Goal: Information Seeking & Learning: Learn about a topic

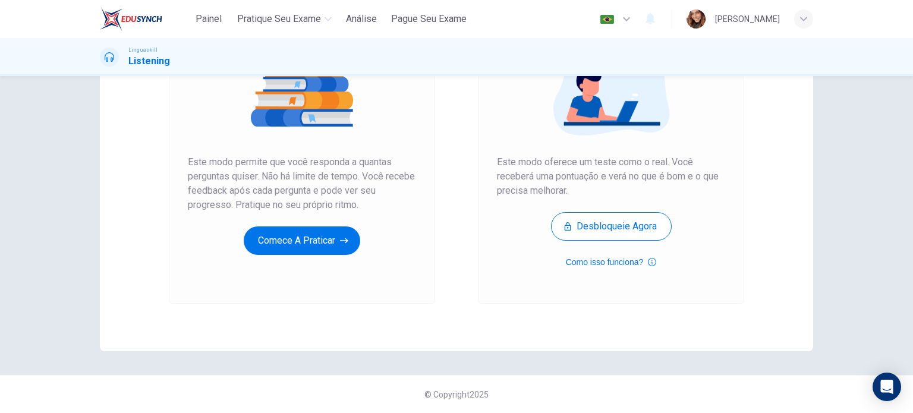
scroll to position [161, 0]
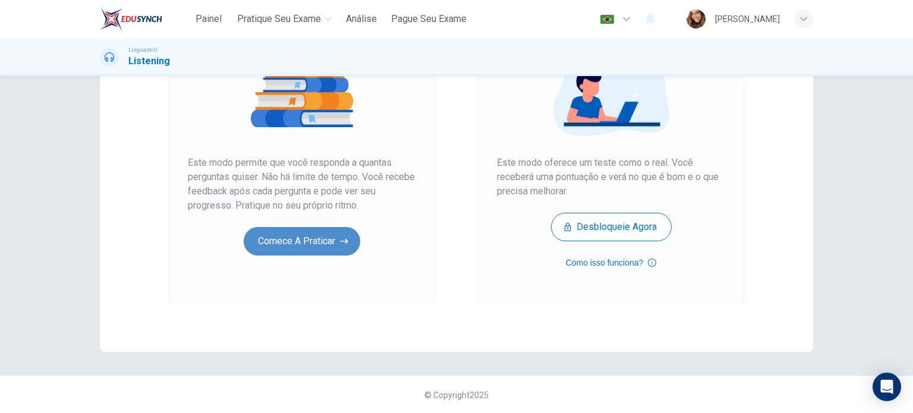
click at [269, 228] on button "Comece a praticar" at bounding box center [302, 241] width 116 height 29
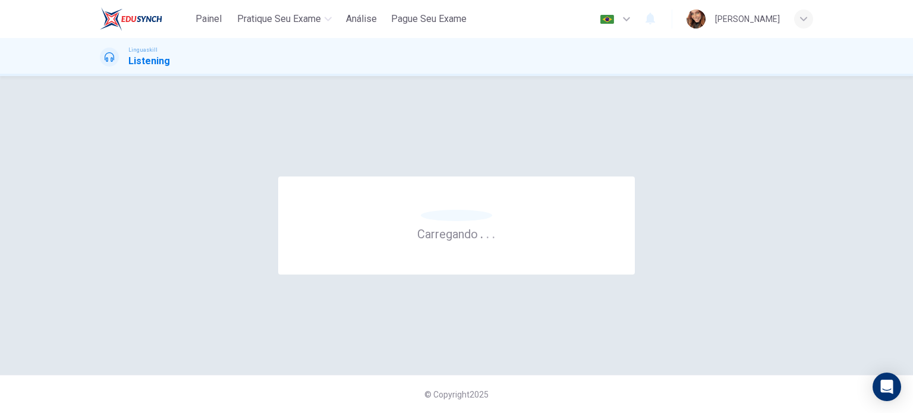
scroll to position [0, 0]
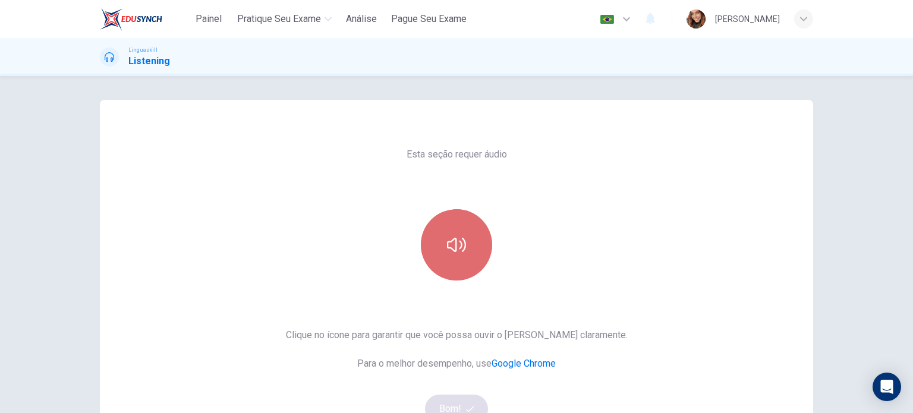
click at [457, 242] on icon "button" at bounding box center [456, 245] width 19 height 14
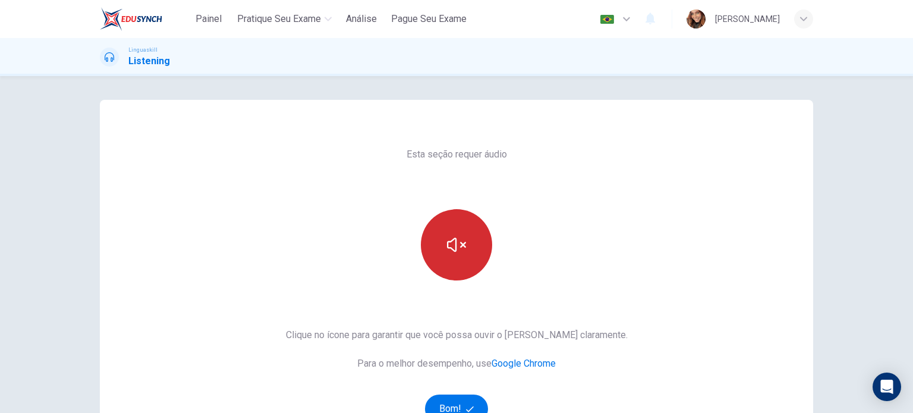
scroll to position [119, 0]
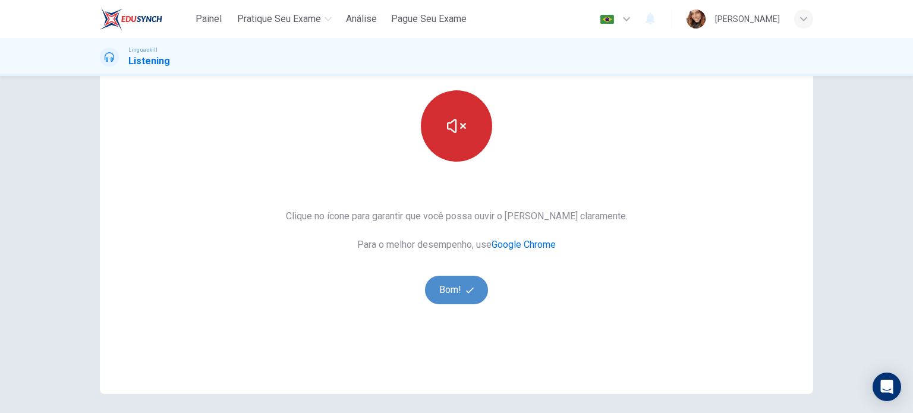
click at [453, 296] on button "Bom!" at bounding box center [457, 290] width 64 height 29
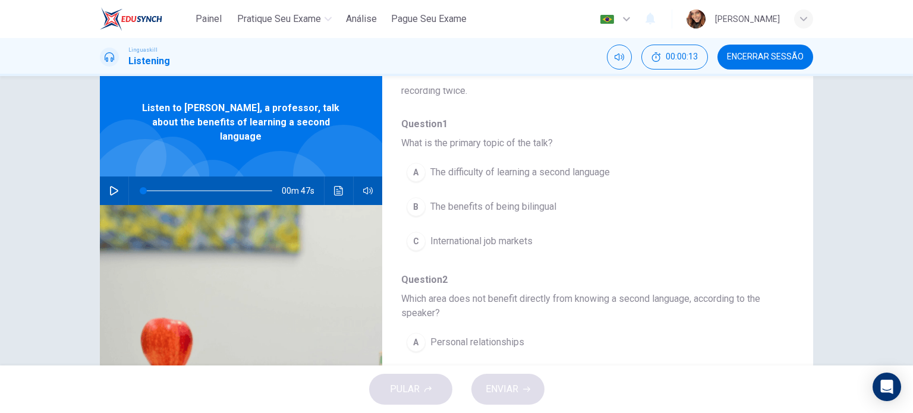
scroll to position [95, 0]
click at [112, 186] on icon "button" at bounding box center [114, 191] width 10 height 10
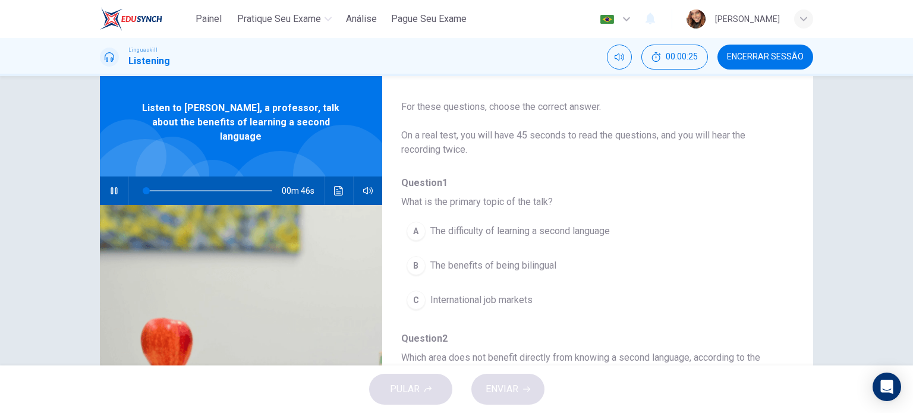
scroll to position [30, 0]
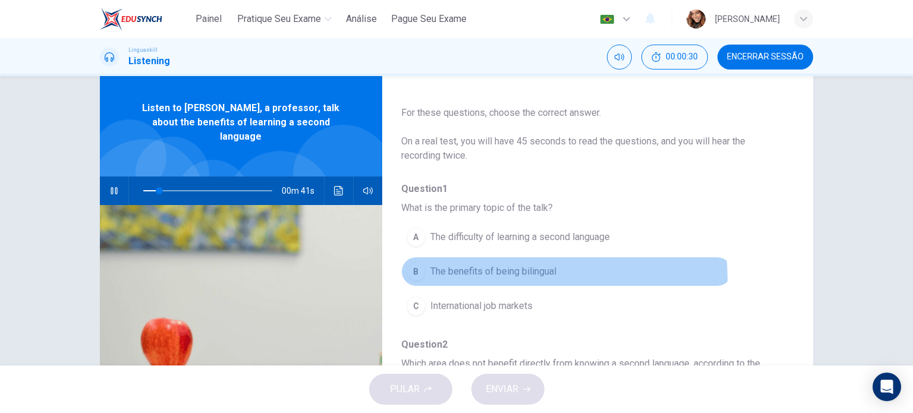
click at [488, 278] on button "B The benefits of being bilingual" at bounding box center [566, 272] width 331 height 30
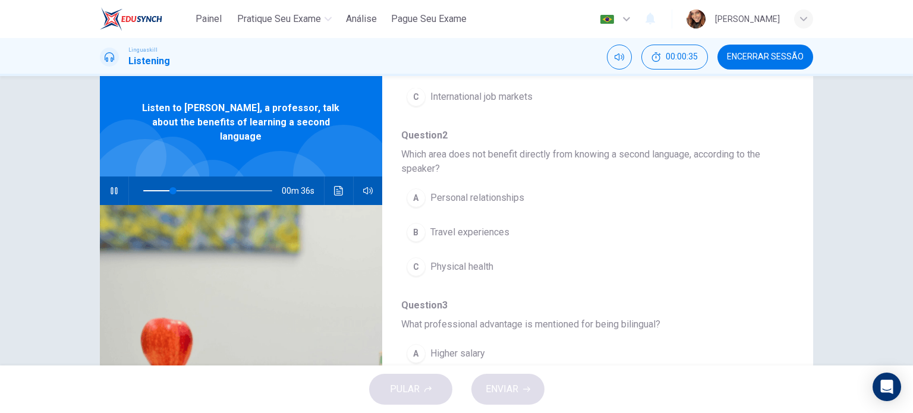
scroll to position [239, 0]
drag, startPoint x: 109, startPoint y: 197, endPoint x: 105, endPoint y: 179, distance: 18.3
click at [105, 179] on div "Listen to Bridget, a professor, talk about the benefits of learning a second la…" at bounding box center [241, 275] width 282 height 413
click at [105, 179] on button "button" at bounding box center [114, 190] width 19 height 29
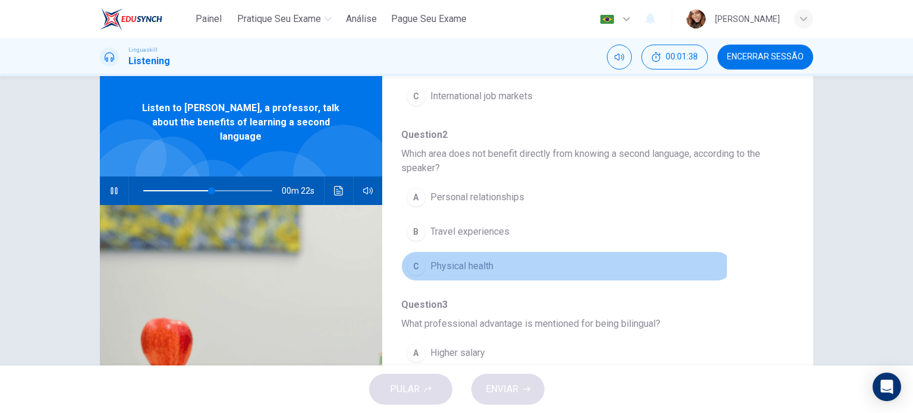
click at [409, 263] on div "C" at bounding box center [415, 266] width 19 height 19
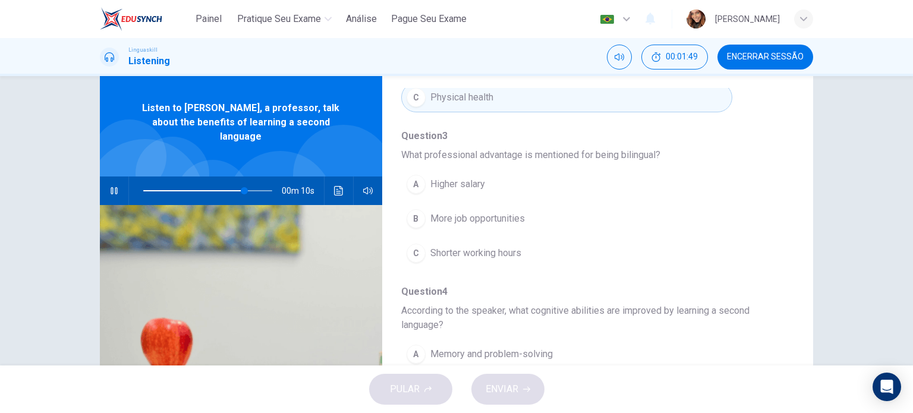
scroll to position [409, 0]
type input "0"
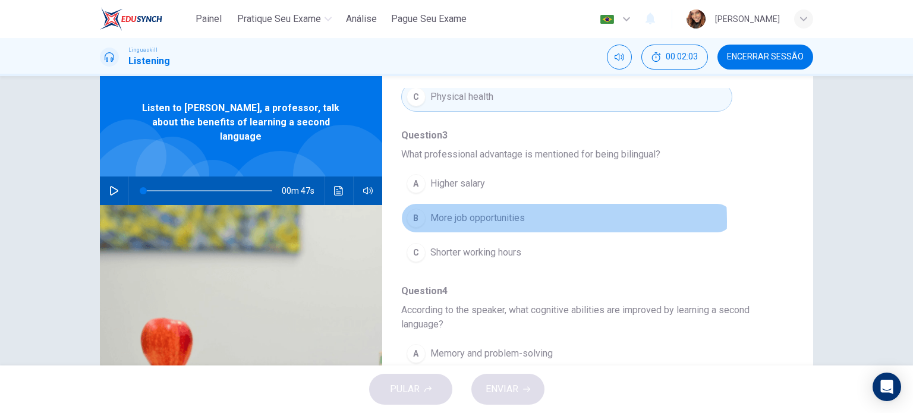
click at [430, 218] on span "More job opportunities" at bounding box center [477, 218] width 94 height 14
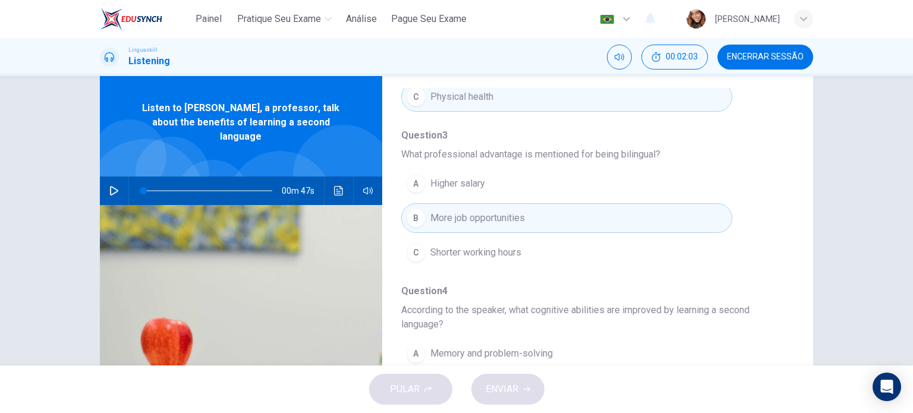
scroll to position [537, 0]
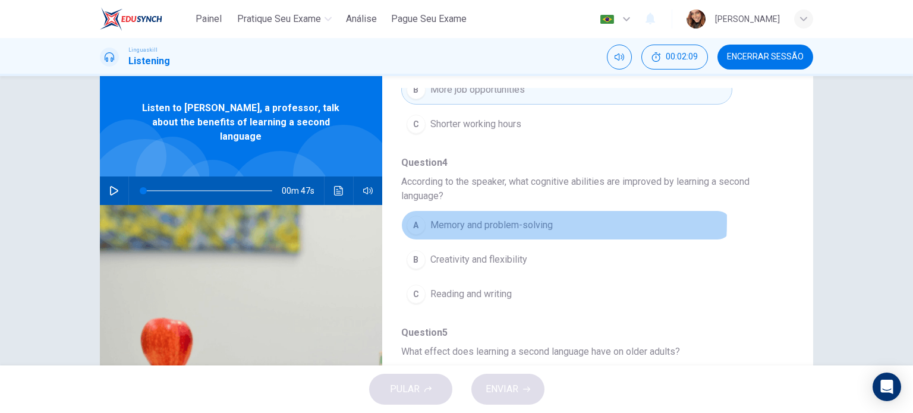
click at [447, 218] on span "Memory and problem-solving" at bounding box center [491, 225] width 122 height 14
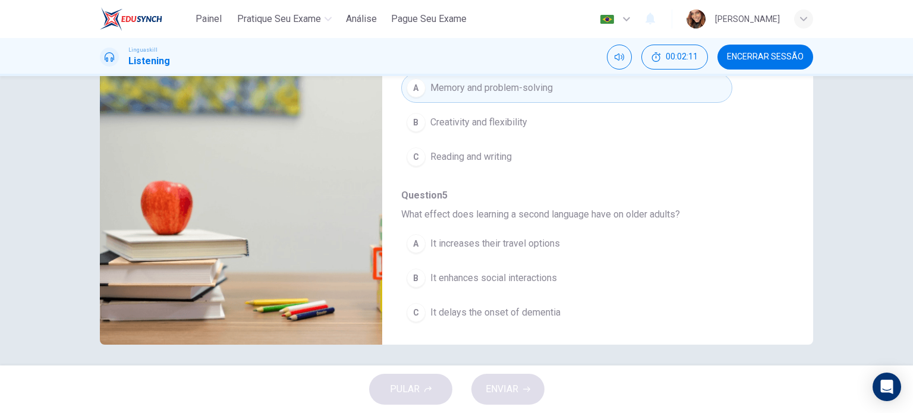
scroll to position [171, 0]
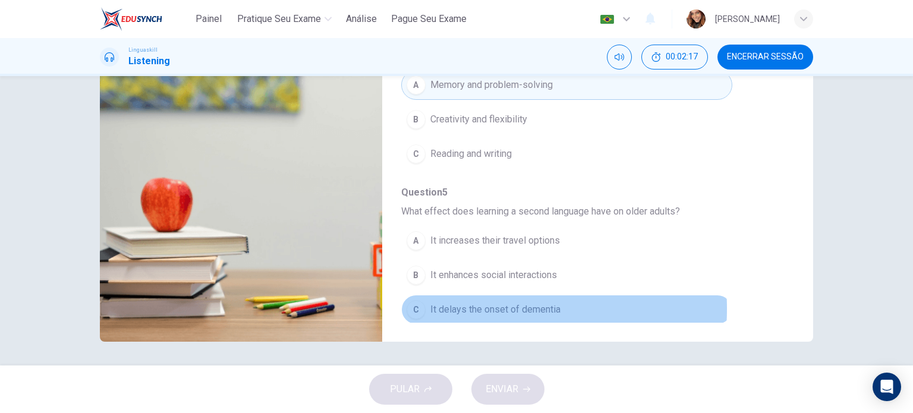
click at [470, 305] on span "It delays the onset of dementia" at bounding box center [495, 309] width 130 height 14
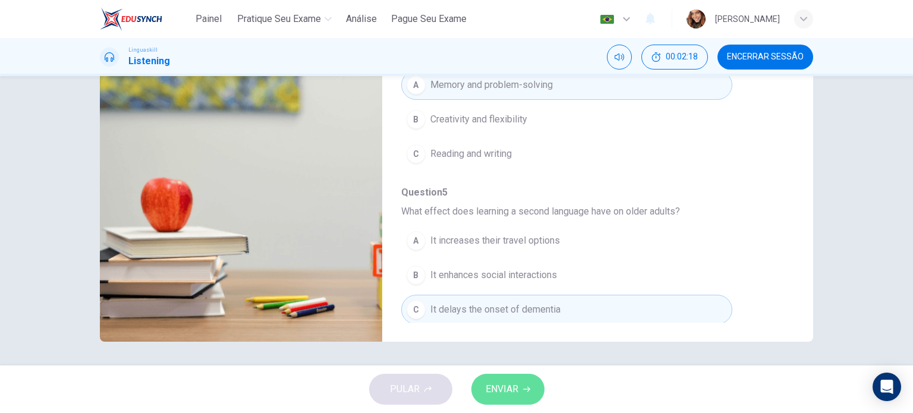
click at [490, 395] on span "ENVIAR" at bounding box center [501, 389] width 33 height 17
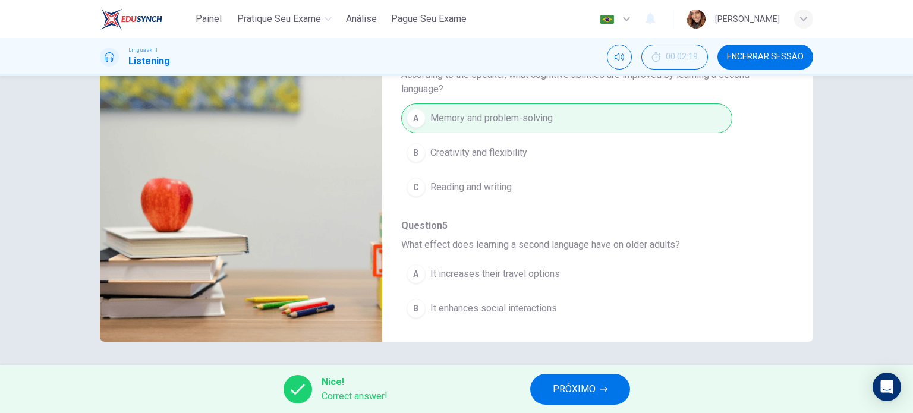
scroll to position [537, 0]
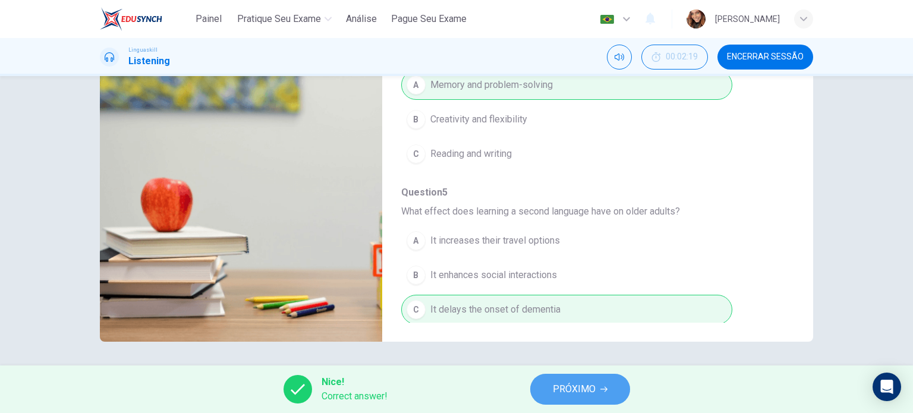
click at [545, 387] on button "PRÓXIMO" at bounding box center [580, 389] width 100 height 31
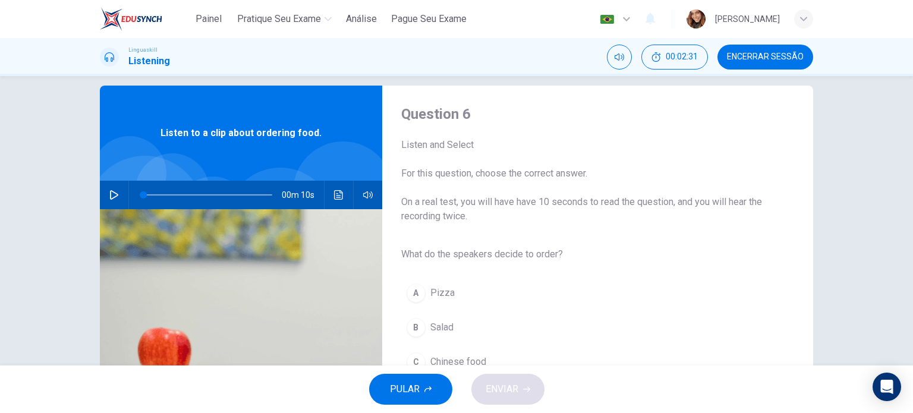
scroll to position [15, 0]
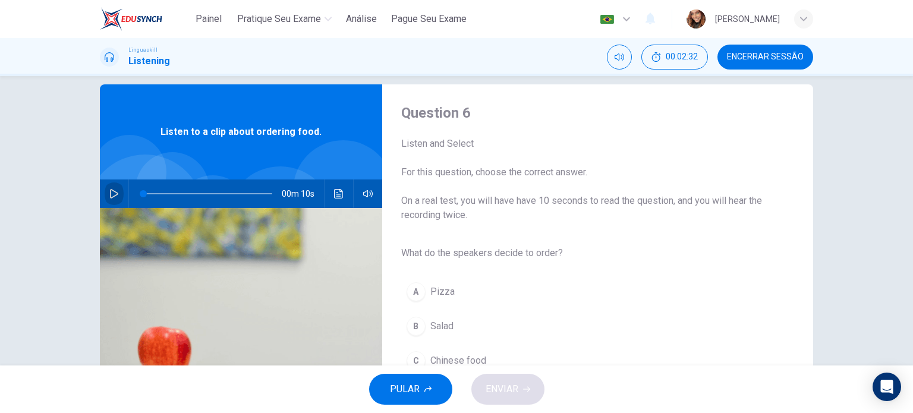
click at [112, 190] on icon "button" at bounding box center [114, 194] width 10 height 10
type input "0"
click at [413, 326] on div "B" at bounding box center [415, 326] width 19 height 19
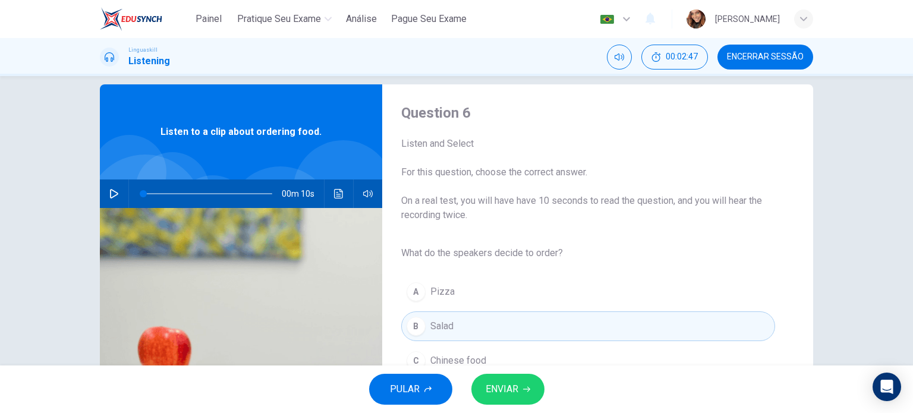
scroll to position [171, 0]
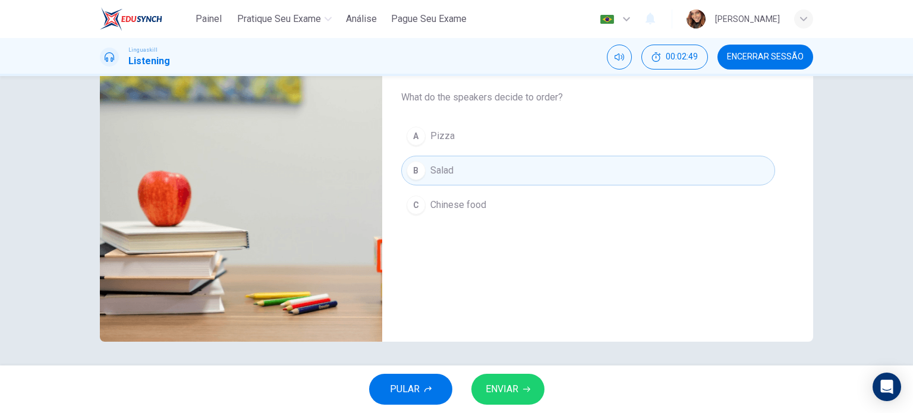
click at [501, 388] on span "ENVIAR" at bounding box center [501, 389] width 33 height 17
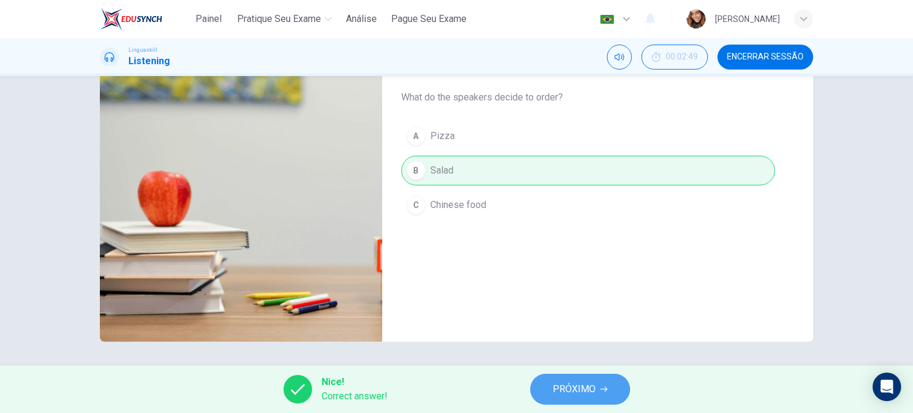
click at [563, 387] on span "PRÓXIMO" at bounding box center [574, 389] width 43 height 17
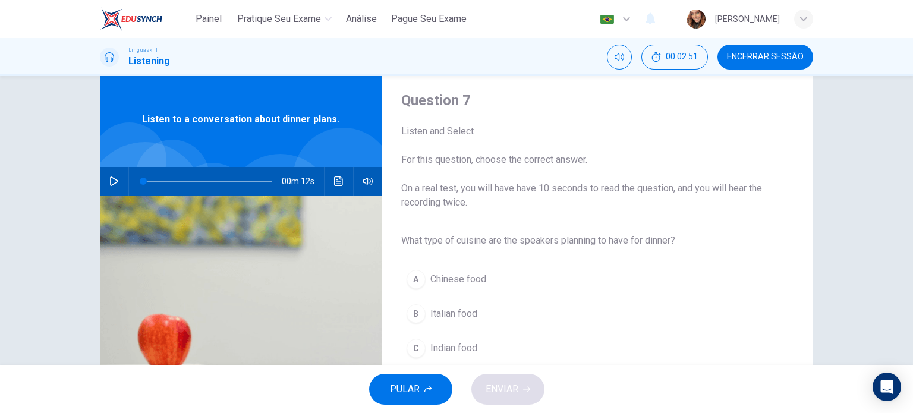
scroll to position [29, 0]
click at [109, 179] on icon "button" at bounding box center [114, 181] width 10 height 10
type input "0"
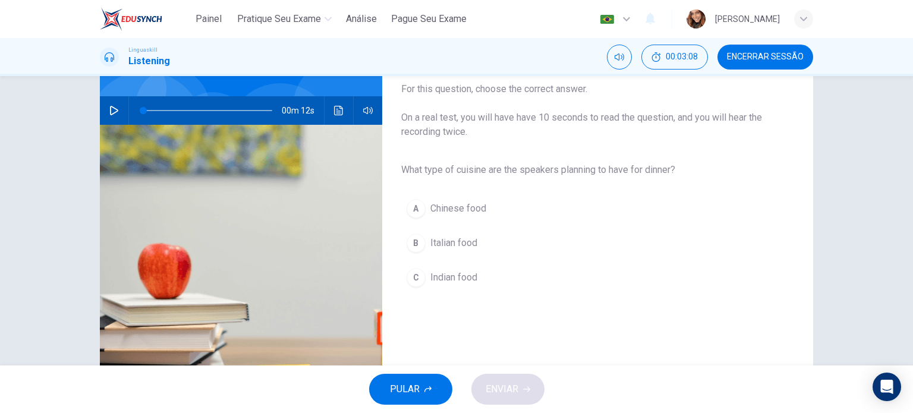
scroll to position [121, 0]
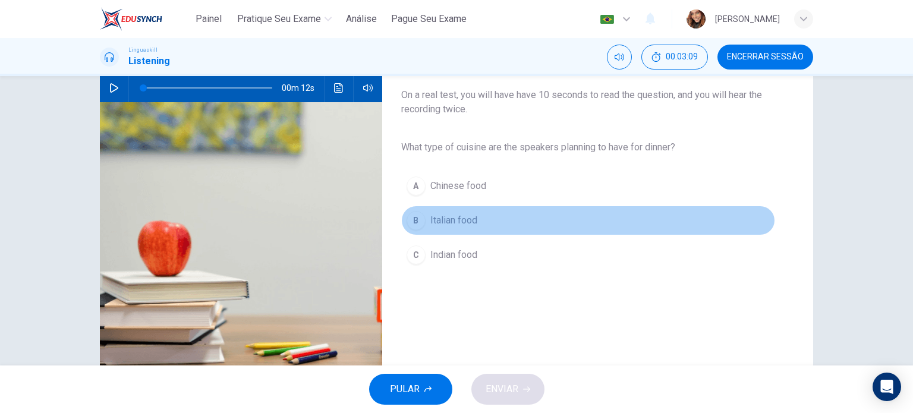
click at [444, 219] on span "Italian food" at bounding box center [453, 220] width 47 height 14
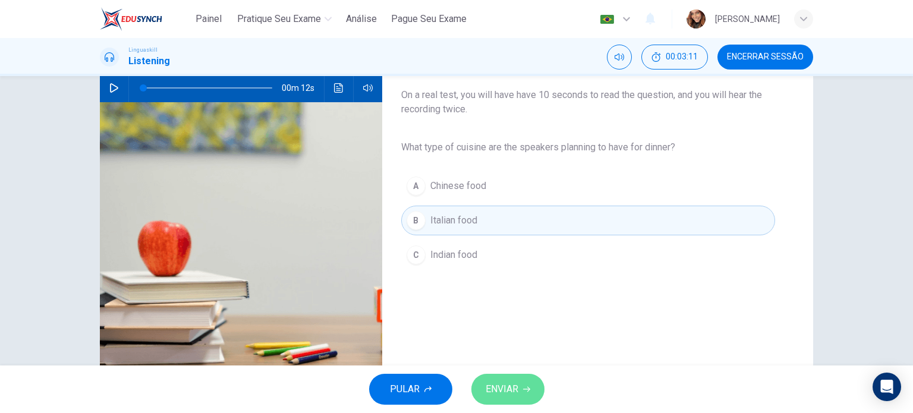
click at [500, 385] on span "ENVIAR" at bounding box center [501, 389] width 33 height 17
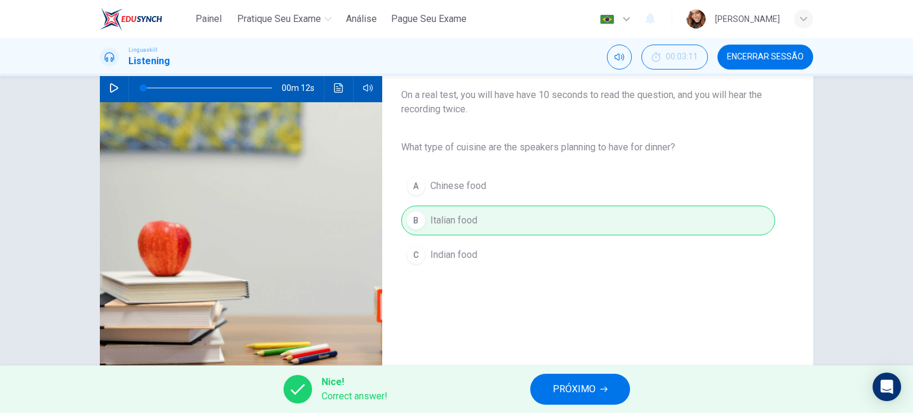
click at [531, 386] on button "PRÓXIMO" at bounding box center [580, 389] width 100 height 31
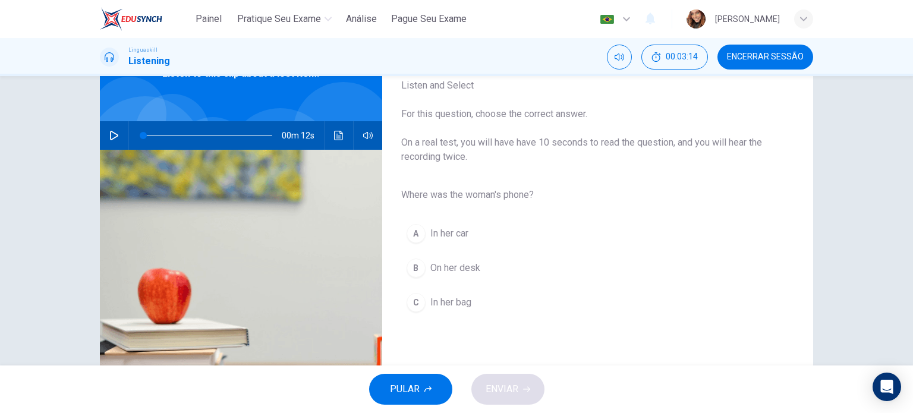
scroll to position [91, 0]
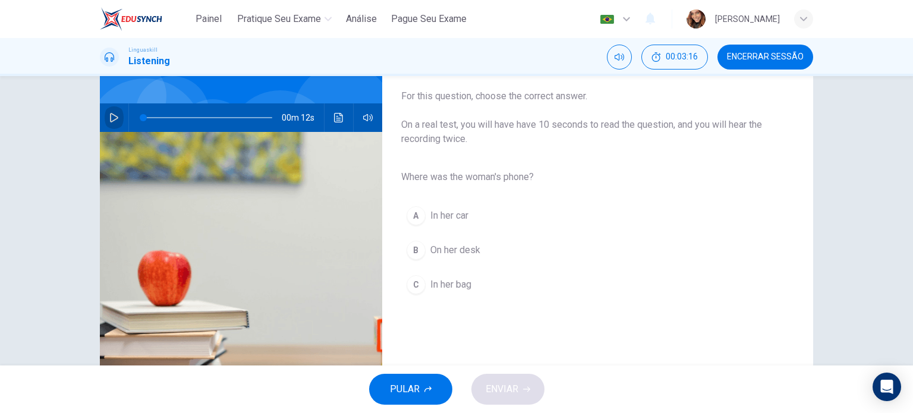
click at [112, 117] on icon "button" at bounding box center [114, 118] width 10 height 10
type input "0"
click at [411, 285] on div "C" at bounding box center [415, 284] width 19 height 19
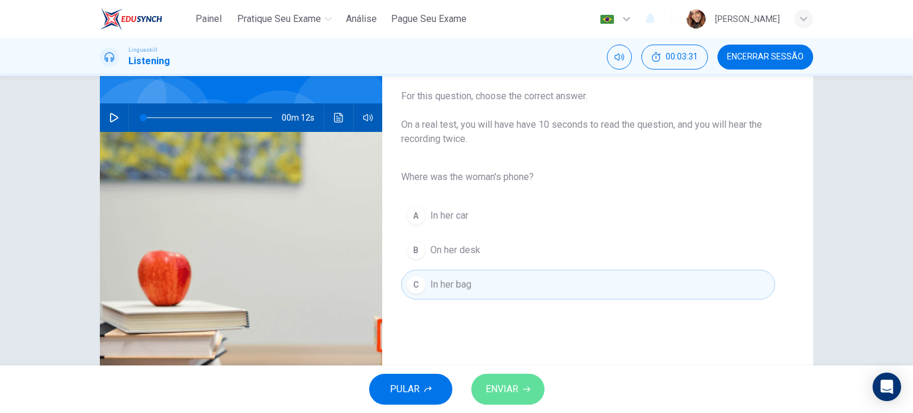
click at [500, 384] on span "ENVIAR" at bounding box center [501, 389] width 33 height 17
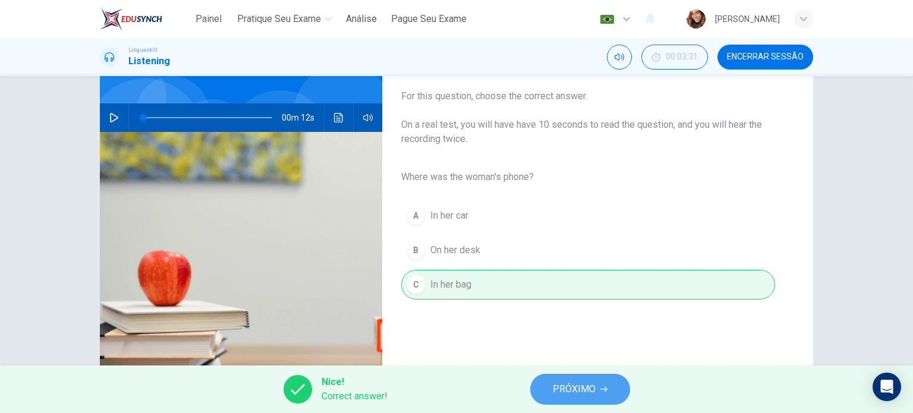
click at [557, 387] on span "PRÓXIMO" at bounding box center [574, 389] width 43 height 17
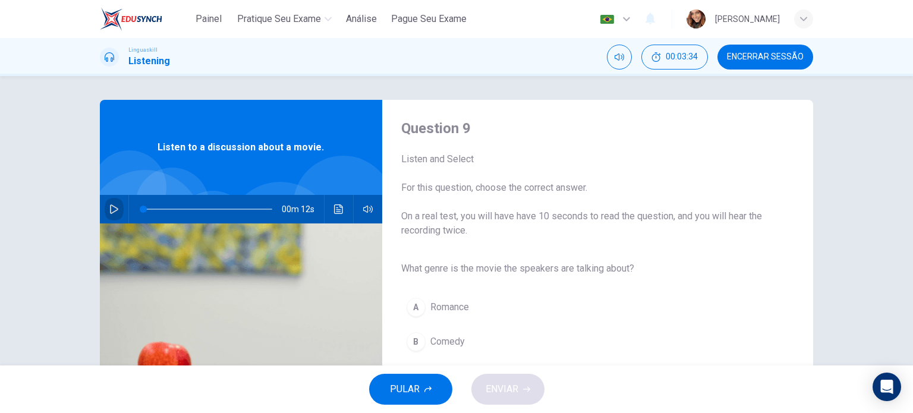
click at [116, 205] on button "button" at bounding box center [114, 209] width 19 height 29
type input "0"
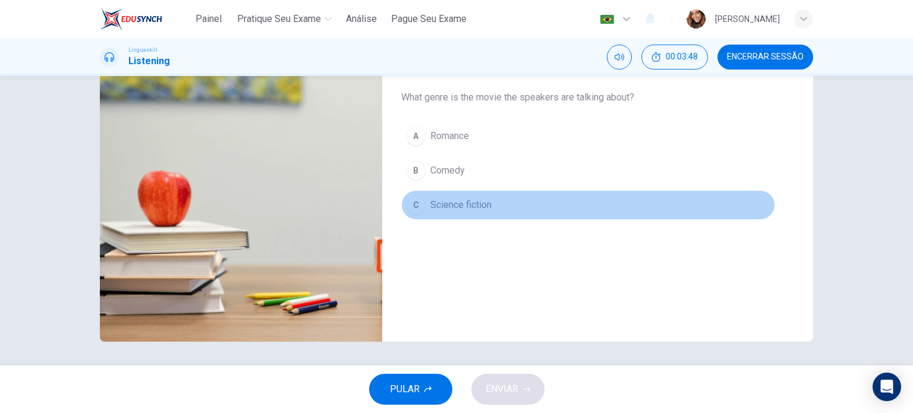
click at [425, 213] on button "C Science fiction" at bounding box center [588, 205] width 374 height 30
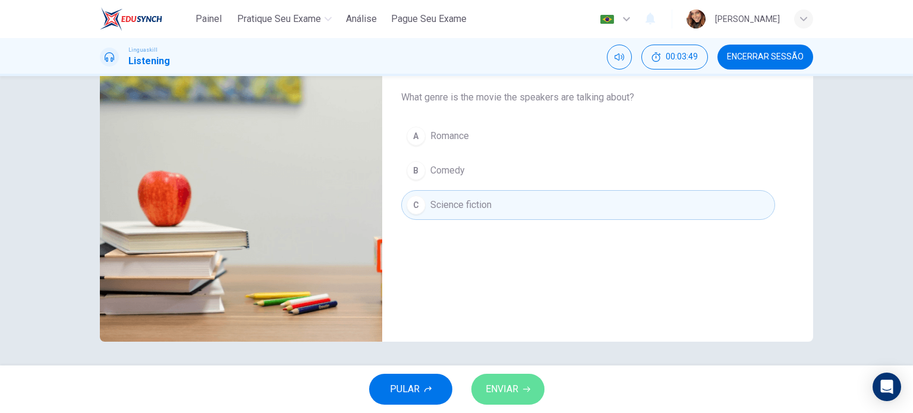
click at [501, 398] on button "ENVIAR" at bounding box center [507, 389] width 73 height 31
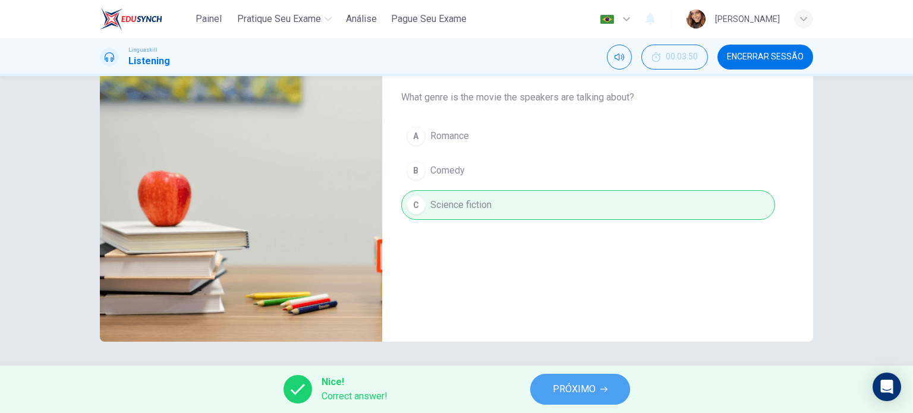
click at [554, 382] on span "PRÓXIMO" at bounding box center [574, 389] width 43 height 17
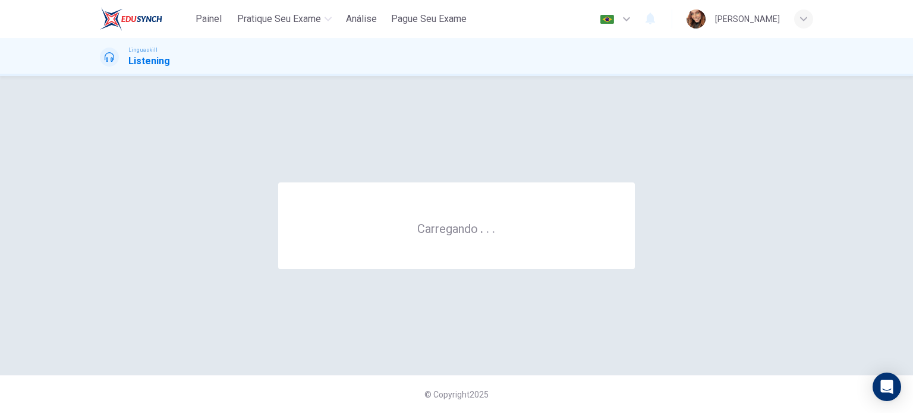
scroll to position [0, 0]
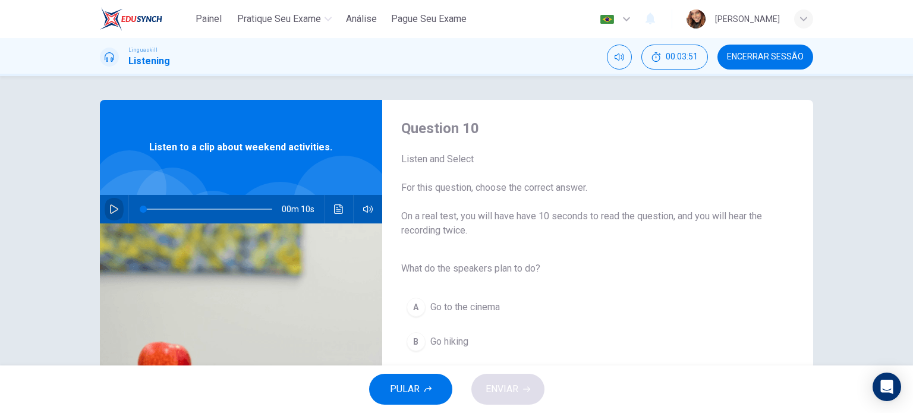
click at [116, 198] on button "button" at bounding box center [114, 209] width 19 height 29
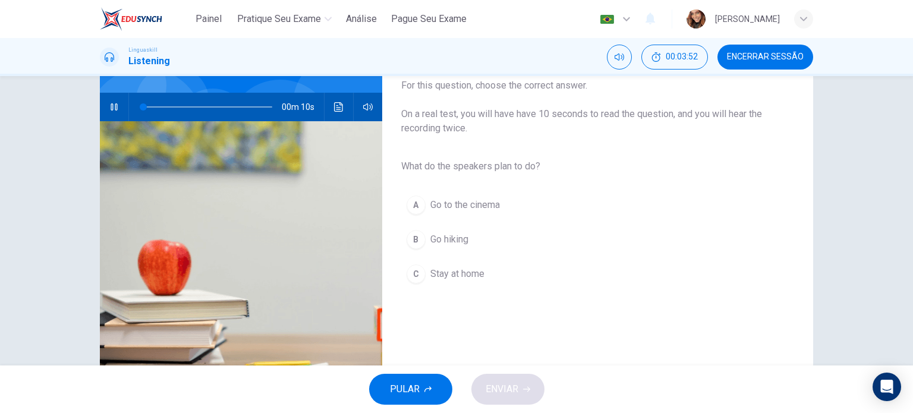
scroll to position [102, 0]
type input "0"
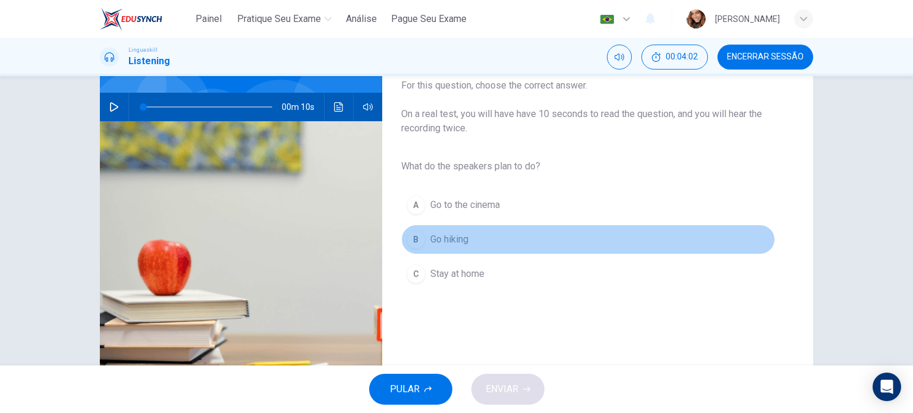
click at [460, 237] on span "Go hiking" at bounding box center [449, 239] width 38 height 14
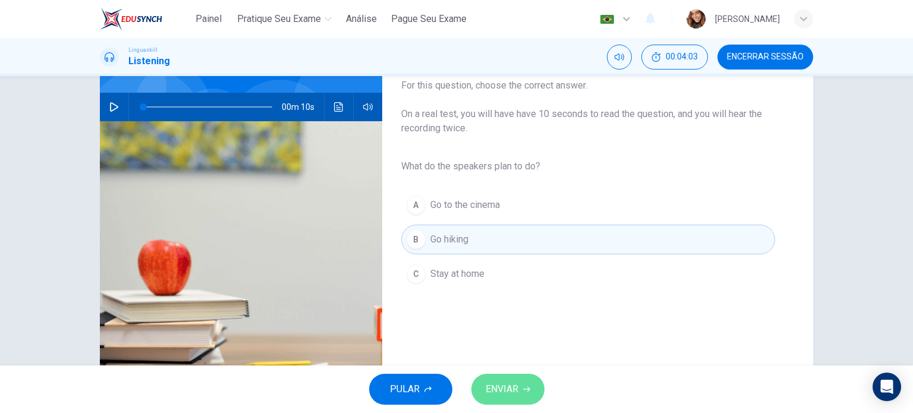
click at [499, 387] on span "ENVIAR" at bounding box center [501, 389] width 33 height 17
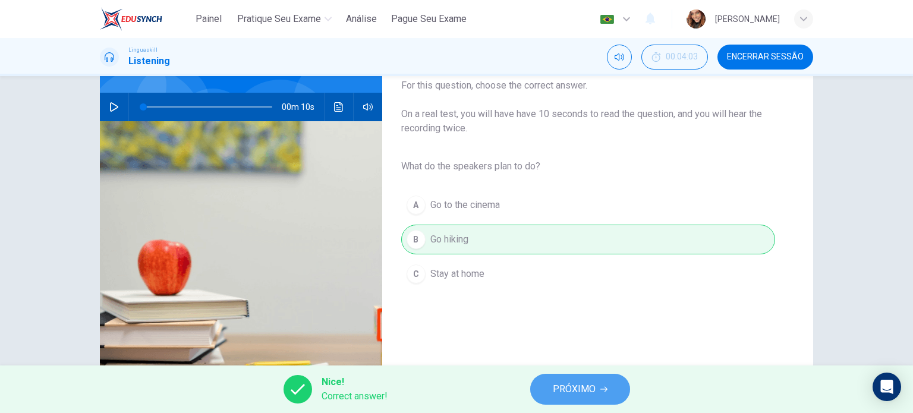
click at [569, 391] on span "PRÓXIMO" at bounding box center [574, 389] width 43 height 17
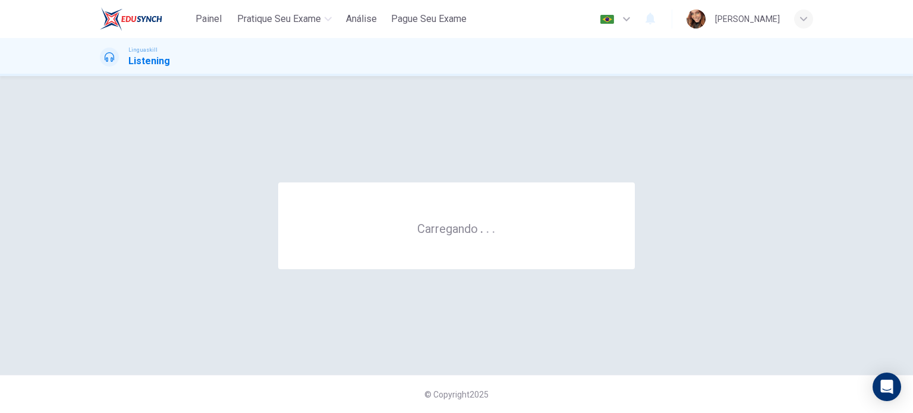
scroll to position [0, 0]
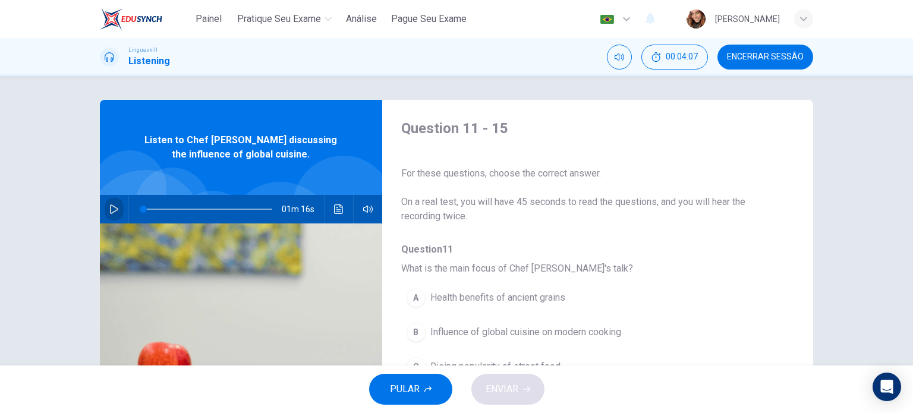
click at [105, 204] on button "button" at bounding box center [114, 209] width 19 height 29
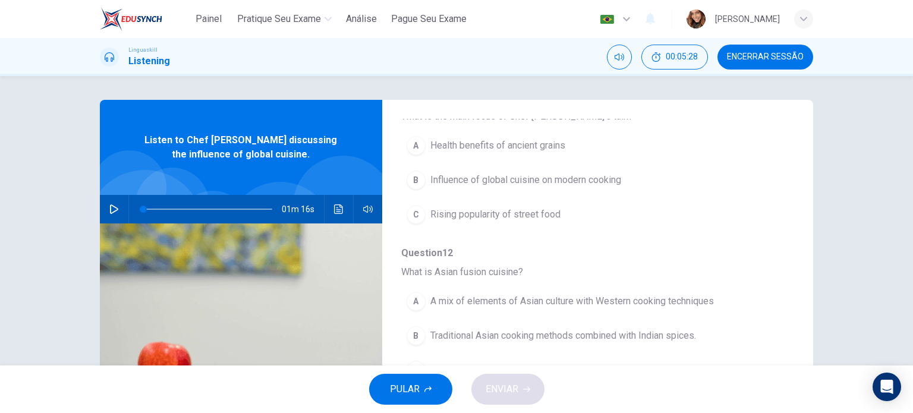
scroll to position [153, 0]
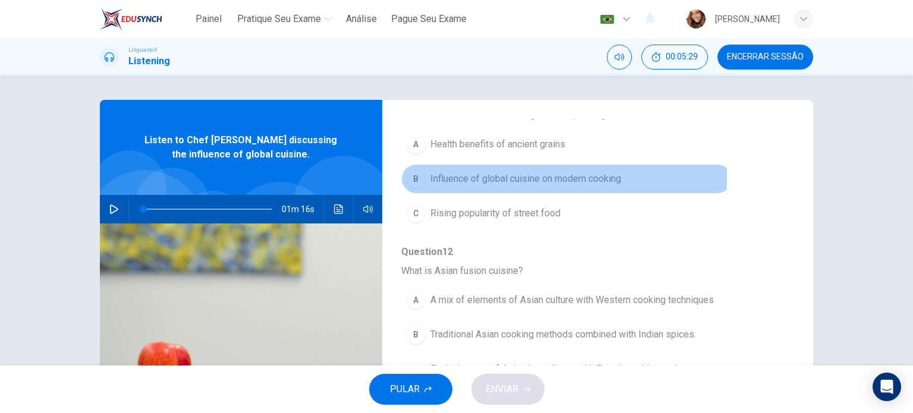
click at [459, 175] on span "Influence of global cuisine on modern cooking" at bounding box center [525, 179] width 191 height 14
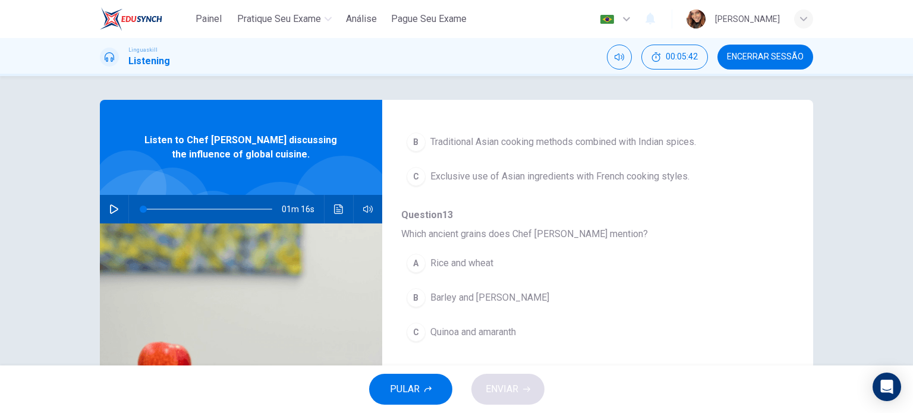
scroll to position [356, 0]
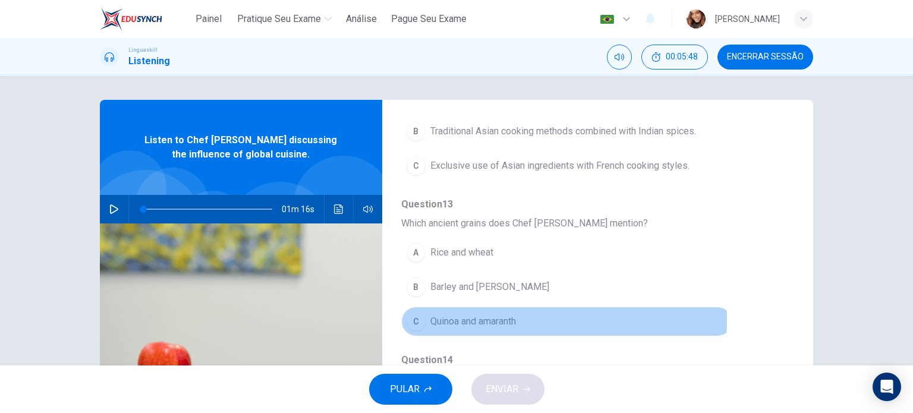
click at [478, 317] on span "Quinoa and amaranth" at bounding box center [473, 321] width 86 height 14
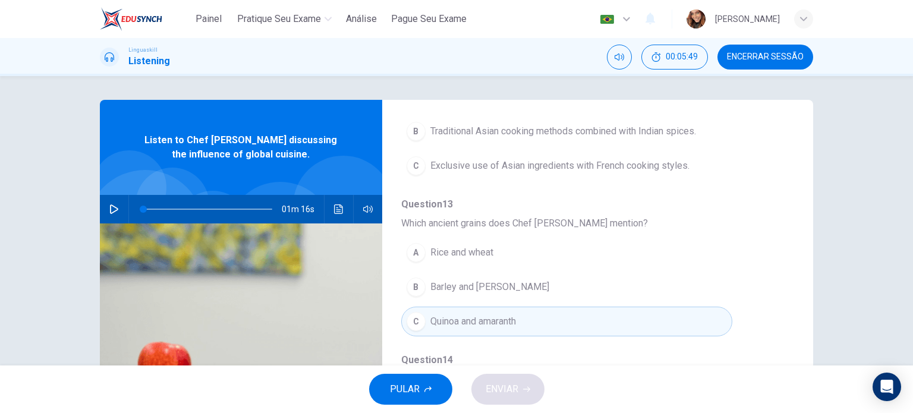
scroll to position [499, 0]
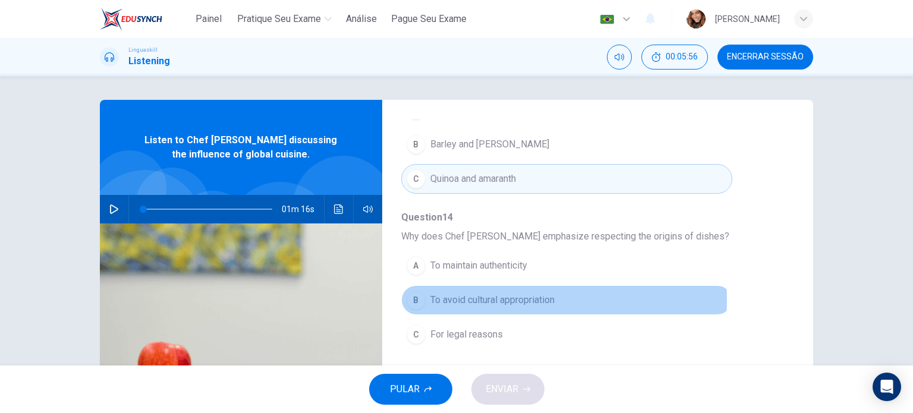
click at [490, 298] on span "To avoid cultural appropriation" at bounding box center [492, 300] width 124 height 14
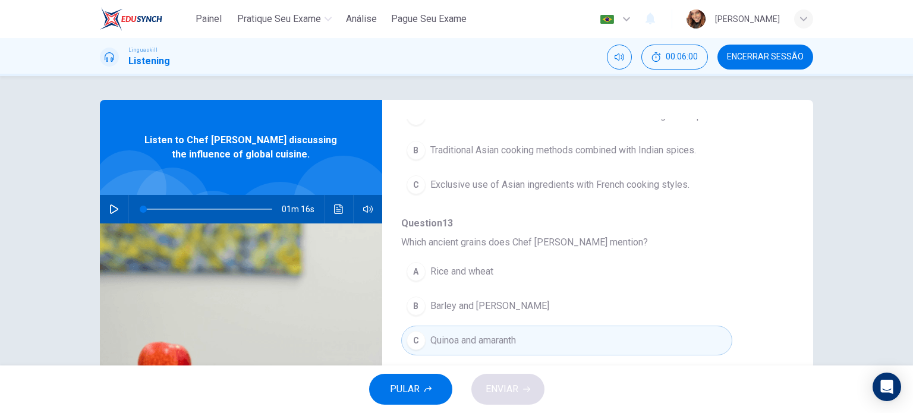
scroll to position [248, 0]
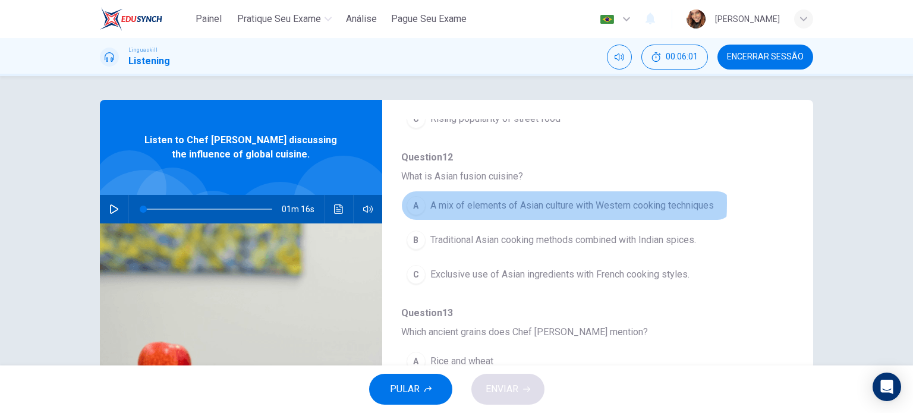
click at [471, 202] on span "A mix of elements of Asian culture with Western cooking techniques" at bounding box center [571, 205] width 283 height 14
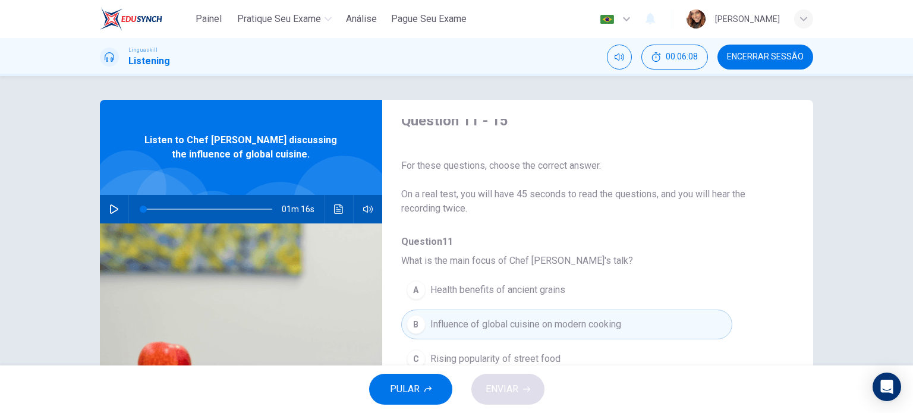
scroll to position [0, 0]
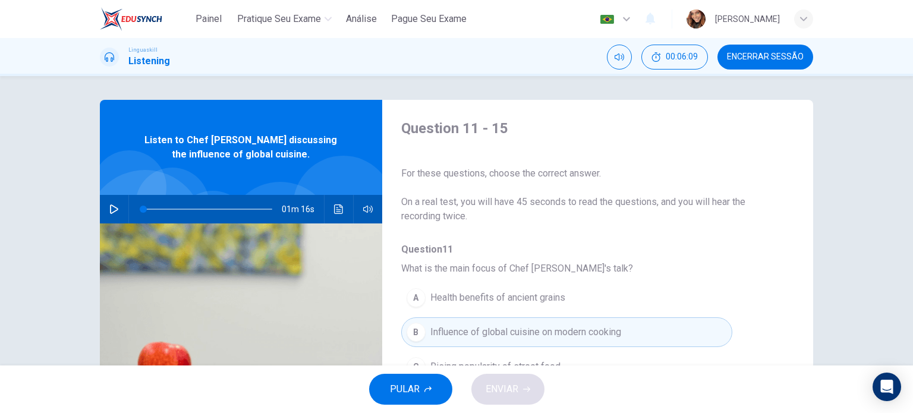
click at [494, 387] on div "PULAR ENVIAR" at bounding box center [456, 389] width 913 height 48
click at [113, 217] on button "button" at bounding box center [114, 209] width 19 height 29
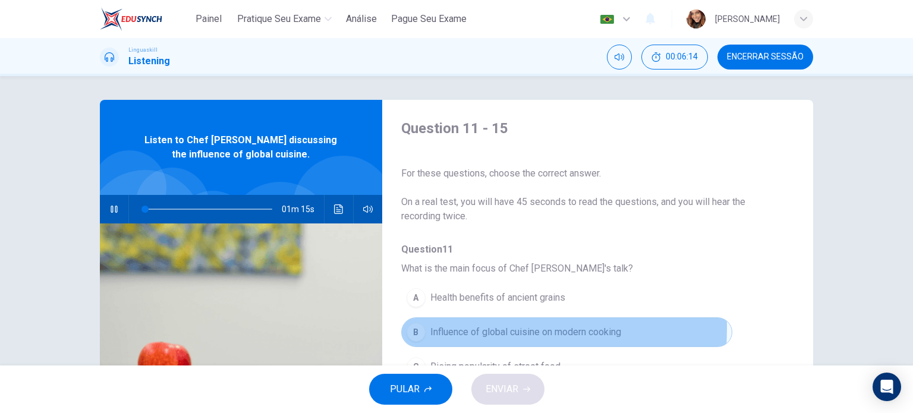
click at [457, 327] on span "Influence of global cuisine on modern cooking" at bounding box center [525, 332] width 191 height 14
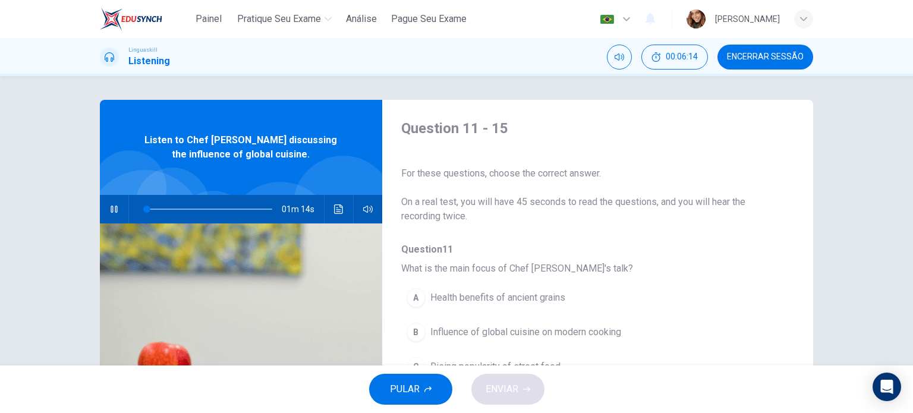
scroll to position [162, 0]
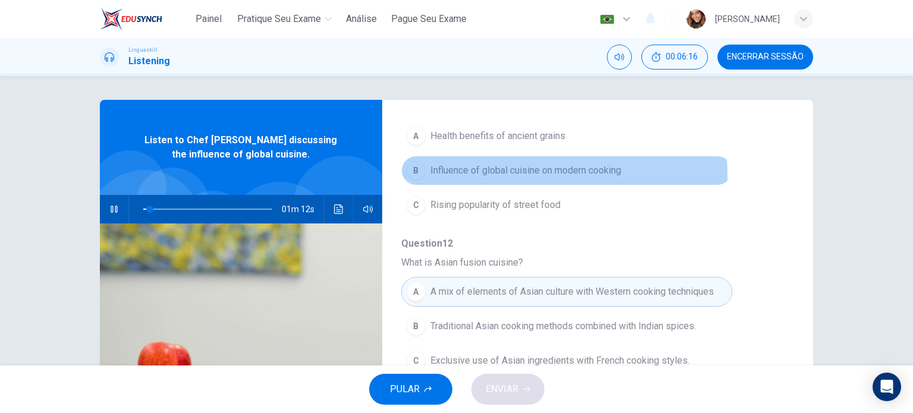
click at [447, 178] on button "B Influence of global cuisine on modern cooking" at bounding box center [566, 171] width 331 height 30
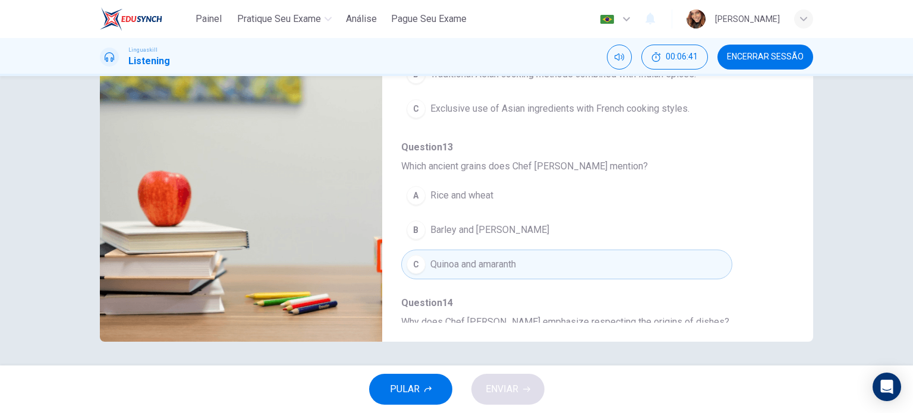
scroll to position [509, 0]
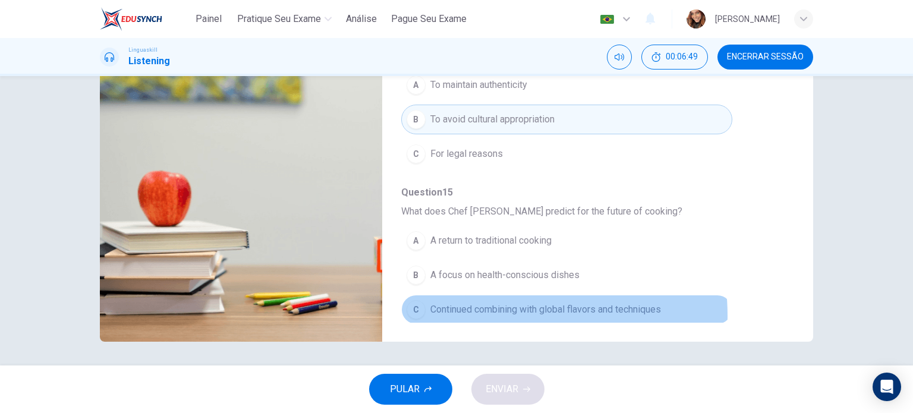
click at [498, 311] on span "Continued combining with global flavors and techniques" at bounding box center [545, 309] width 231 height 14
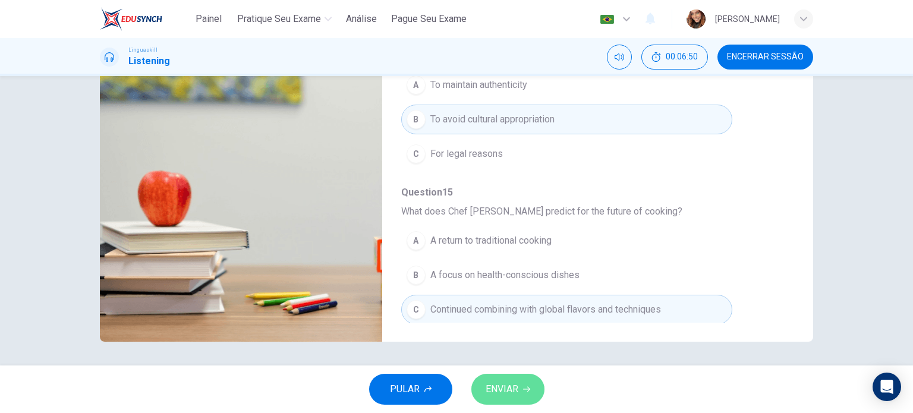
click at [513, 392] on span "ENVIAR" at bounding box center [501, 389] width 33 height 17
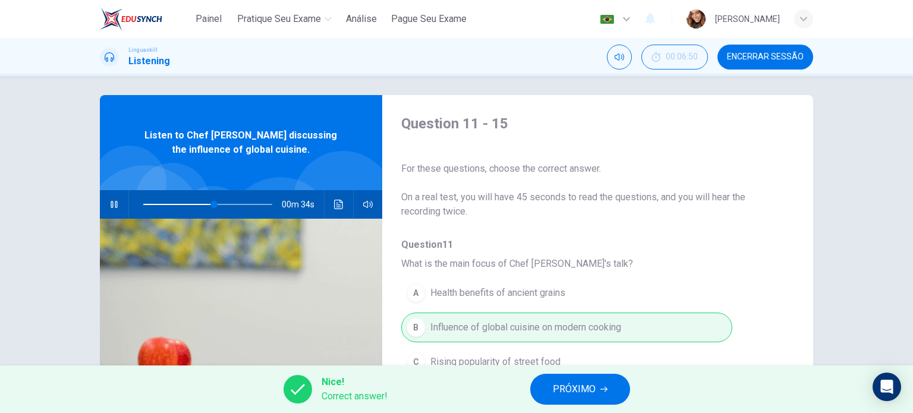
scroll to position [0, 0]
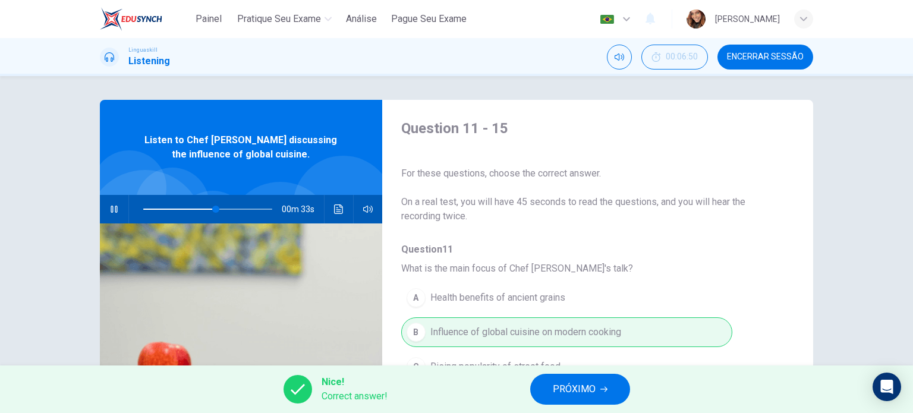
type input "58"
click at [727, 49] on button "Encerrar Sessão" at bounding box center [765, 57] width 96 height 25
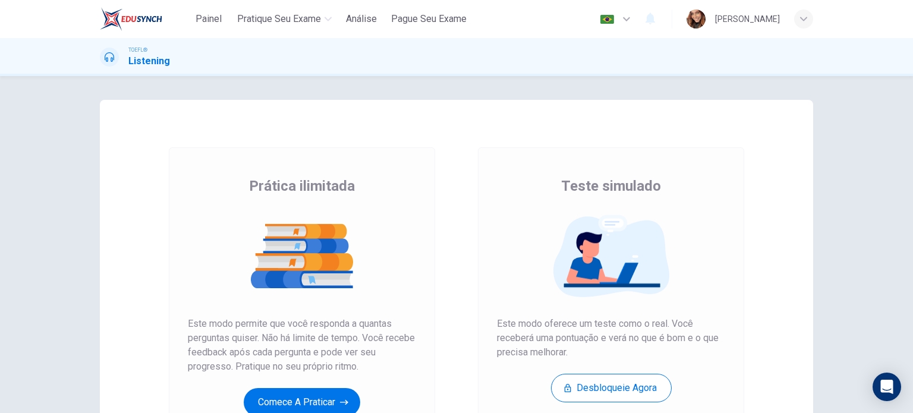
scroll to position [145, 0]
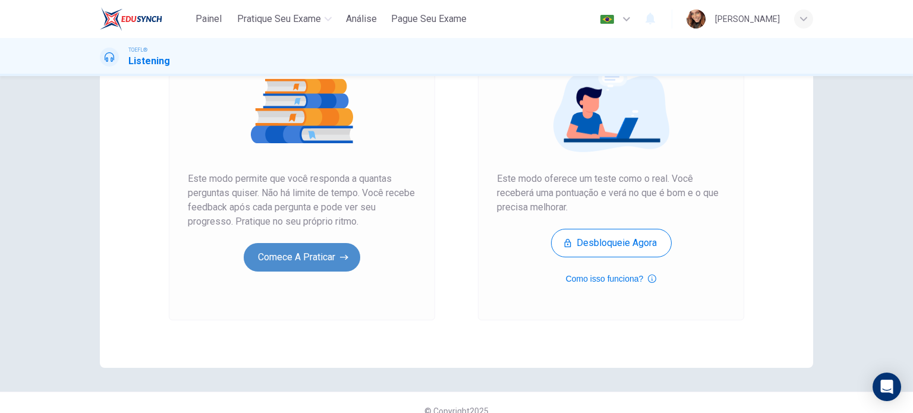
click at [304, 270] on button "Comece a praticar" at bounding box center [302, 257] width 116 height 29
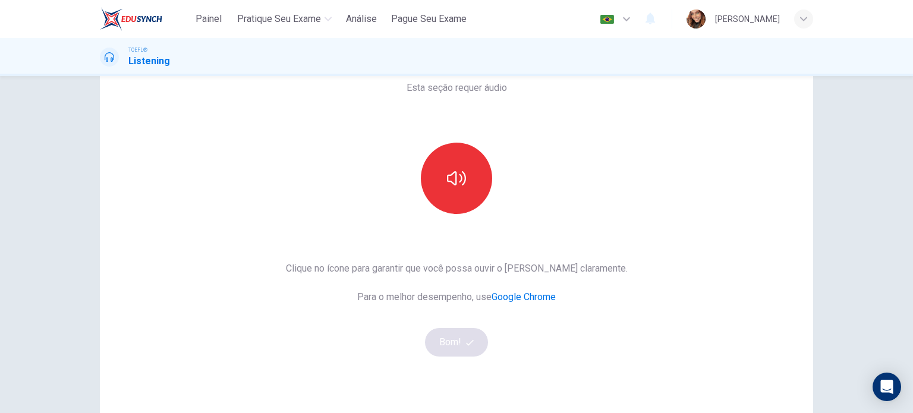
scroll to position [68, 0]
click at [456, 184] on icon "button" at bounding box center [456, 177] width 19 height 19
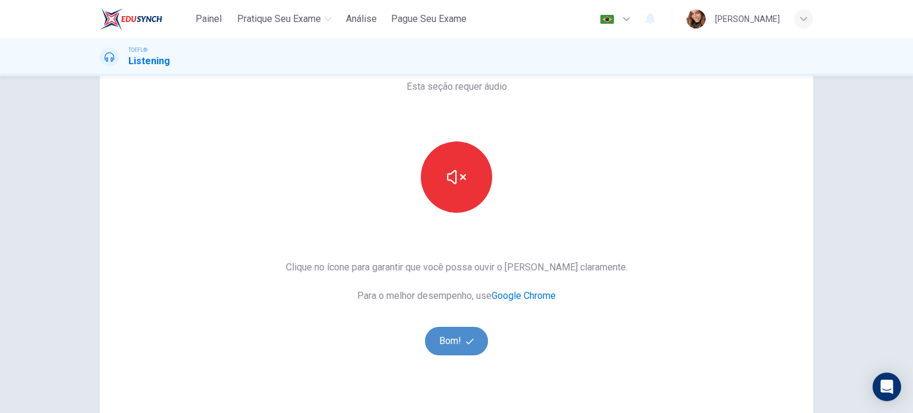
click at [446, 335] on button "Bom!" at bounding box center [457, 341] width 64 height 29
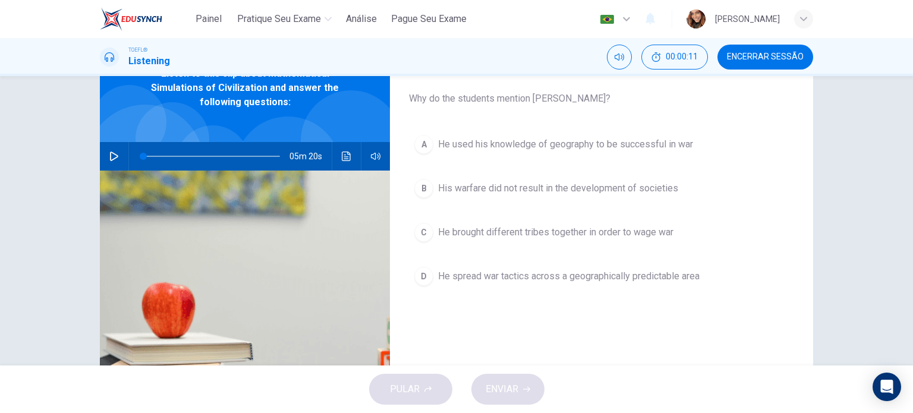
scroll to position [55, 0]
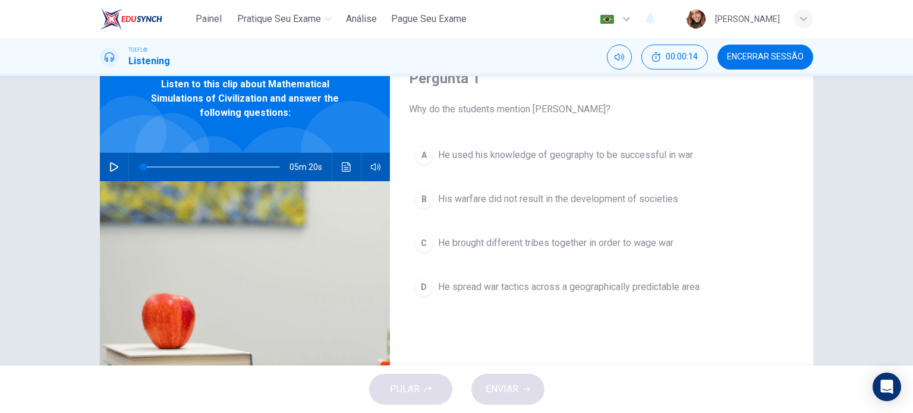
click at [141, 16] on img at bounding box center [131, 19] width 62 height 24
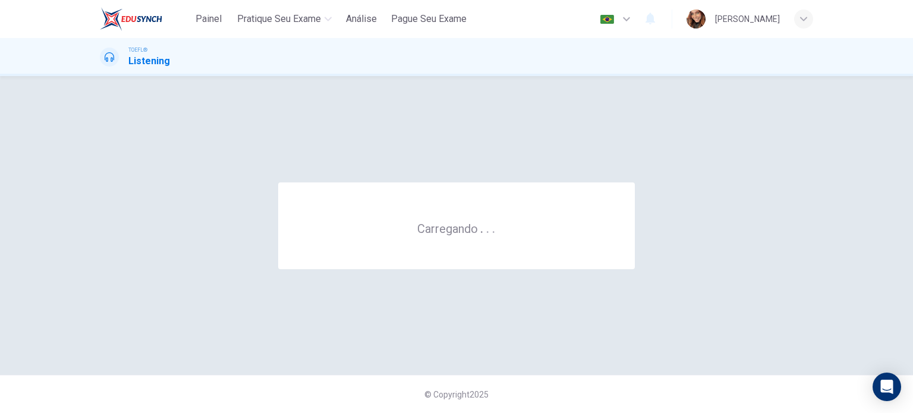
scroll to position [0, 0]
